Goal: Information Seeking & Learning: Learn about a topic

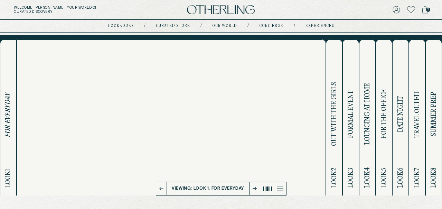
scroll to position [14, 0]
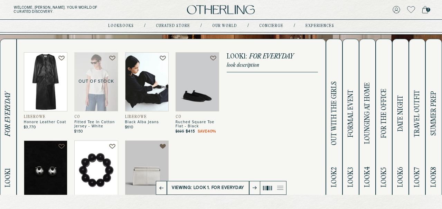
click at [335, 137] on span "OUT WITH THE GIRLS" at bounding box center [334, 113] width 8 height 64
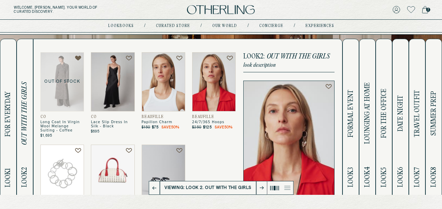
click at [353, 131] on span "FORMAL EVENT" at bounding box center [351, 113] width 8 height 48
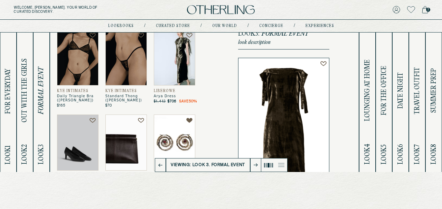
scroll to position [33, 0]
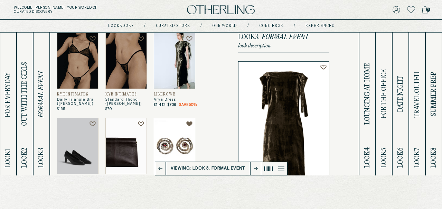
click at [172, 54] on img at bounding box center [174, 61] width 41 height 56
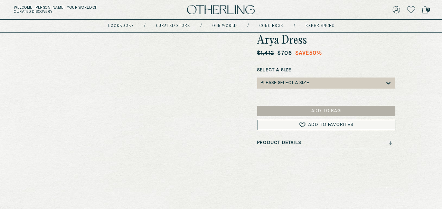
scroll to position [65, 0]
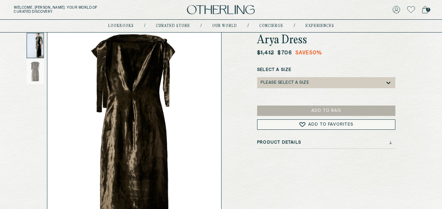
click at [35, 41] on div at bounding box center [35, 45] width 17 height 25
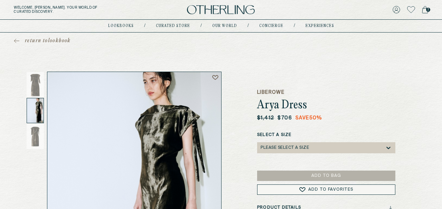
click at [30, 106] on div at bounding box center [35, 110] width 17 height 25
click at [37, 108] on div at bounding box center [35, 110] width 17 height 25
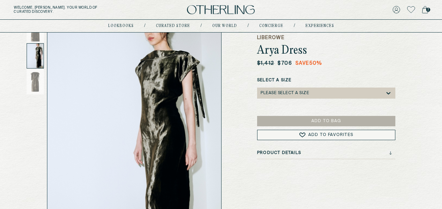
scroll to position [55, 0]
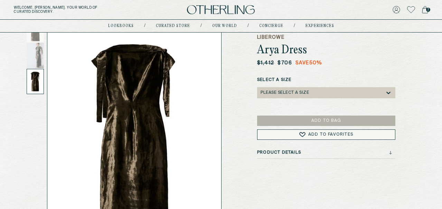
click at [144, 93] on img at bounding box center [134, 135] width 174 height 237
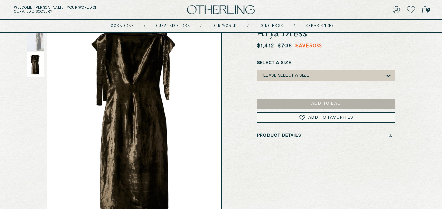
drag, startPoint x: 143, startPoint y: 93, endPoint x: 66, endPoint y: 238, distance: 163.9
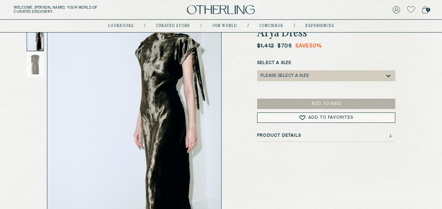
click at [39, 45] on div at bounding box center [35, 38] width 17 height 25
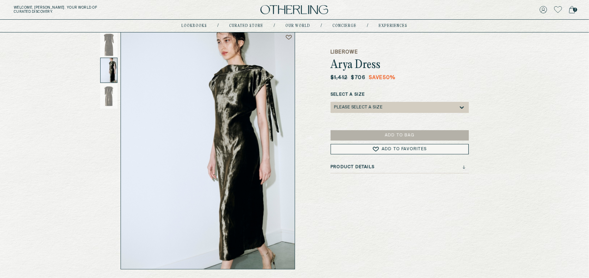
scroll to position [0, 0]
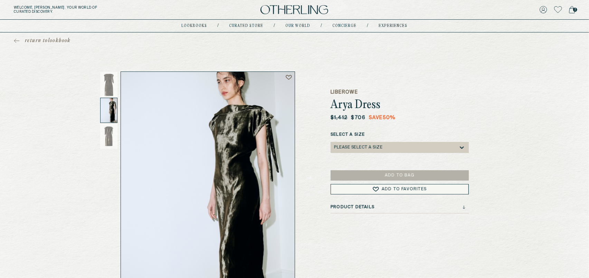
click at [243, 29] on div "lookbooks / Curated store / Our world / concierge / experiences" at bounding box center [295, 26] width 226 height 12
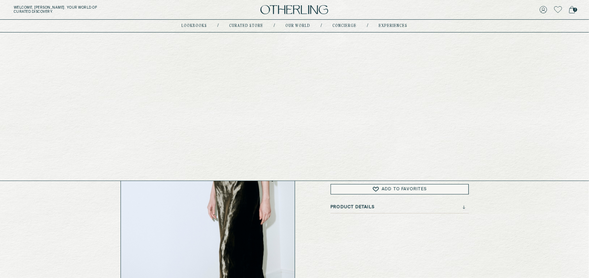
click at [243, 23] on nav "lookbooks / Curated store / Our world / concierge / experiences" at bounding box center [295, 26] width 226 height 6
click at [194, 27] on link "lookbooks" at bounding box center [195, 25] width 26 height 3
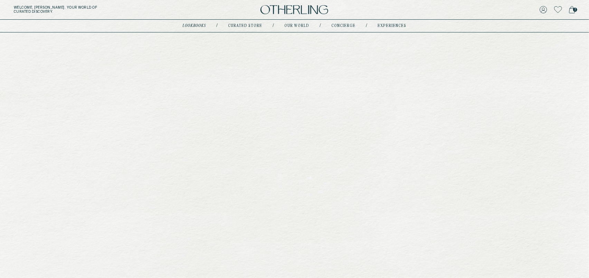
click at [202, 21] on div "lookbooks / Curated store / Our world / concierge / experiences" at bounding box center [295, 26] width 224 height 12
click at [202, 25] on link "lookbooks" at bounding box center [194, 25] width 23 height 3
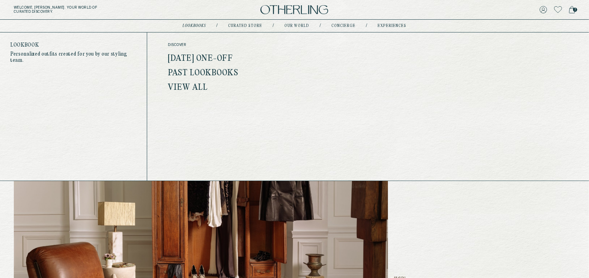
click at [183, 73] on link "Past Lookbooks" at bounding box center [203, 73] width 70 height 9
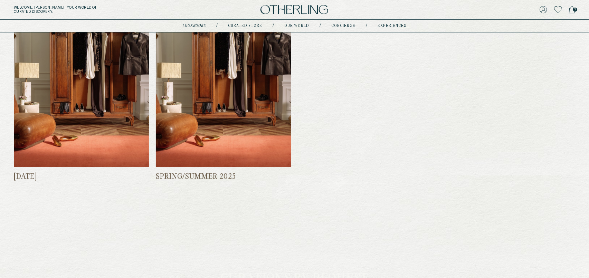
scroll to position [346, 0]
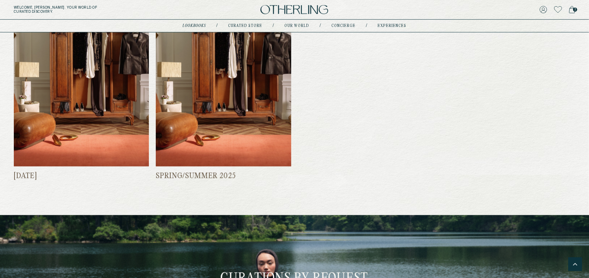
click at [252, 130] on img at bounding box center [223, 76] width 135 height 180
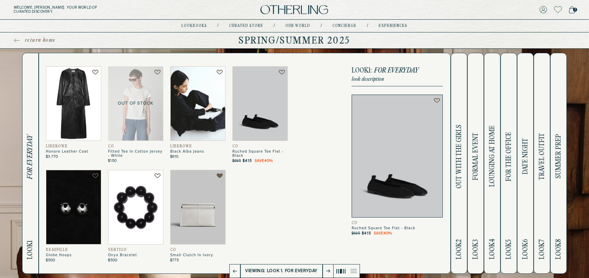
click at [441, 166] on span "OUT WITH THE GIRLS" at bounding box center [459, 157] width 8 height 64
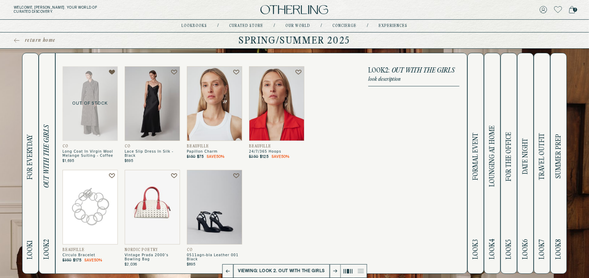
click at [441, 168] on button "Look 3 FORMAL EVENT" at bounding box center [475, 163] width 17 height 221
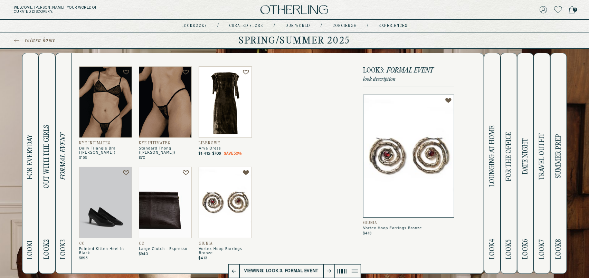
click at [441, 171] on div "Kye Intimates Daily Triangle Bra (gauntlett Cheng) $165 Kye Intimates Standard …" at bounding box center [278, 163] width 412 height 221
click at [441, 173] on span "LOUNGING AT HOME" at bounding box center [492, 156] width 8 height 61
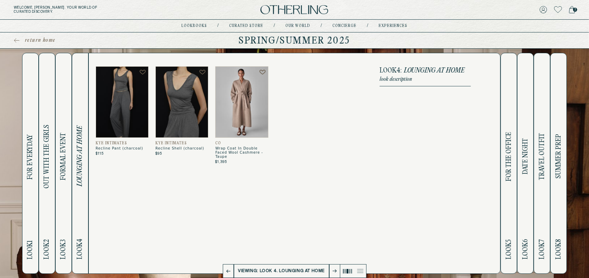
click at [441, 174] on span "FOR THE OFFICE" at bounding box center [509, 156] width 8 height 49
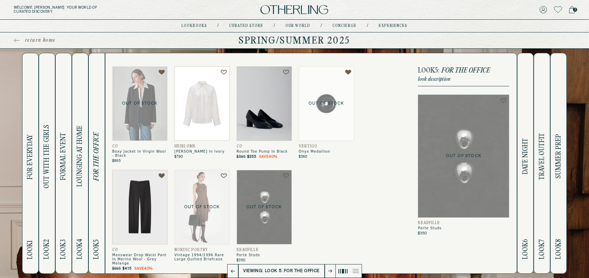
click at [441, 176] on button "Look 6 DATE NIGHT" at bounding box center [525, 163] width 17 height 221
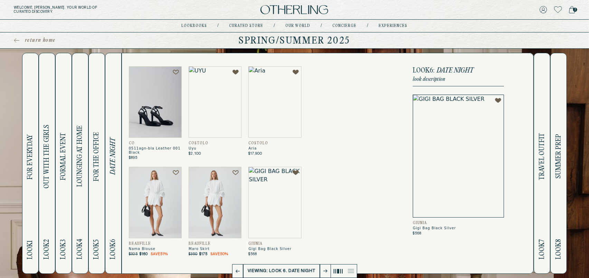
click at [441, 182] on h2 "Look 7 TRAVEL OUTFIT" at bounding box center [542, 163] width 8 height 220
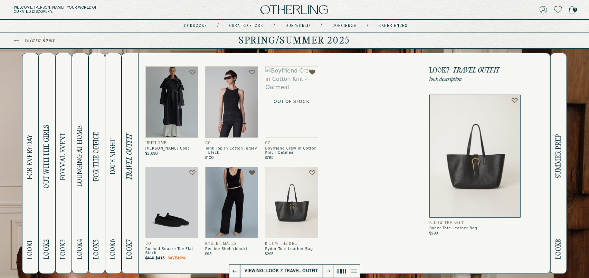
click at [441, 184] on h2 "Look 8 SUMMER PREP" at bounding box center [558, 163] width 8 height 220
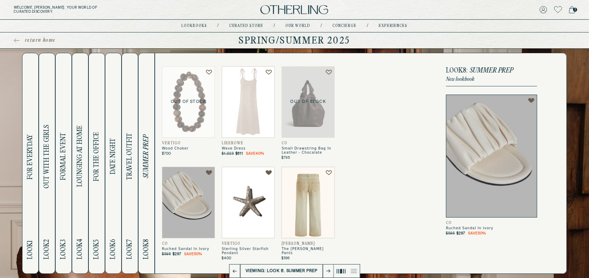
click at [29, 149] on span "FOR EVERYDAY" at bounding box center [30, 157] width 8 height 45
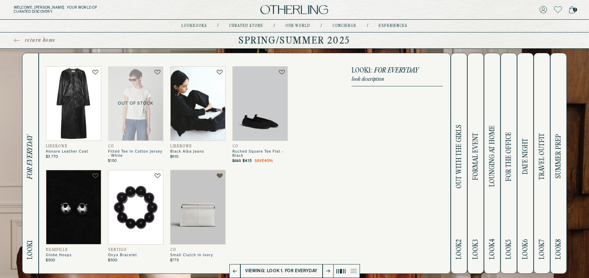
click at [227, 182] on div "LIBEROWE Honore Leather Coat $3,770 Out of Stock CO Fitted Tee In Cotton Jersey…" at bounding box center [167, 164] width 242 height 196
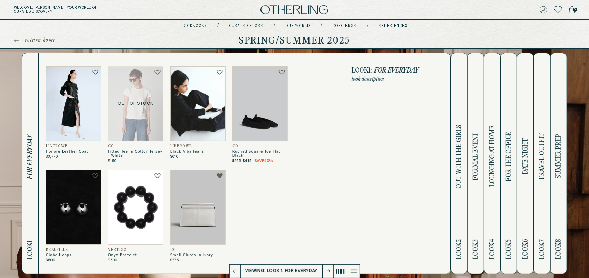
click at [87, 116] on img at bounding box center [73, 103] width 55 height 75
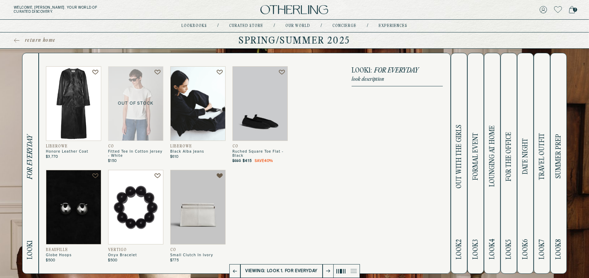
click at [137, 125] on p "Out of Stock" at bounding box center [135, 103] width 55 height 75
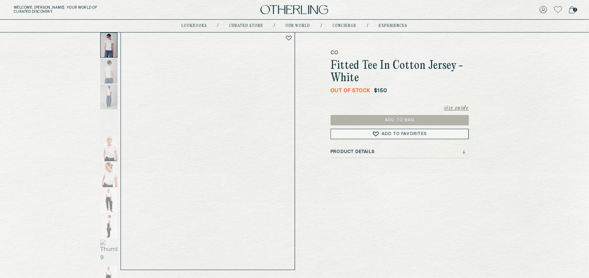
scroll to position [40, 0]
